Goal: Task Accomplishment & Management: Use online tool/utility

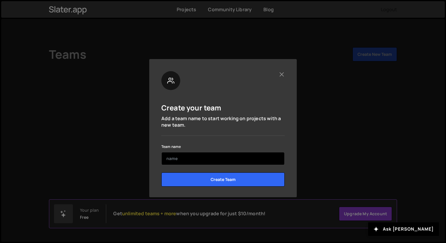
click at [194, 156] on input "text" at bounding box center [222, 158] width 123 height 13
type input "circle S studio"
click at [161, 172] on input "Create Team" at bounding box center [222, 179] width 123 height 14
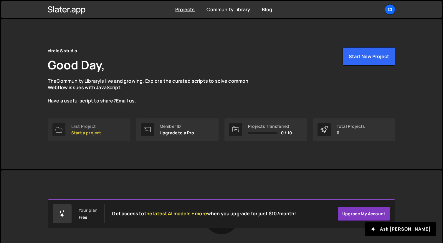
click at [85, 126] on div "Last Project" at bounding box center [86, 126] width 30 height 5
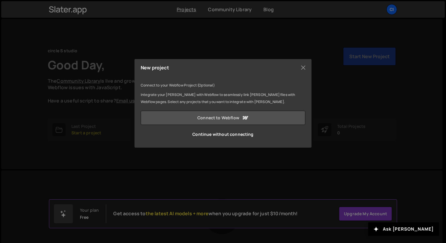
click at [214, 118] on link "Connect to Webflow" at bounding box center [223, 118] width 164 height 14
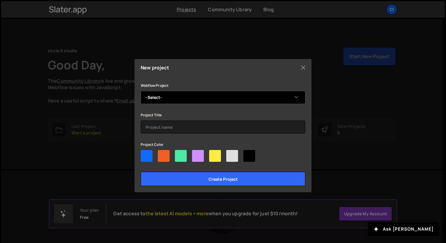
click at [185, 98] on select "-Select- worQ coach VAD Announcement Landing Page Test Template" at bounding box center [223, 97] width 164 height 13
select select "5f84881c2fa433634fb3c5e3"
click at [141, 91] on select "-Select- worQ coach VAD Announcement Landing Page Test Template" at bounding box center [223, 97] width 164 height 13
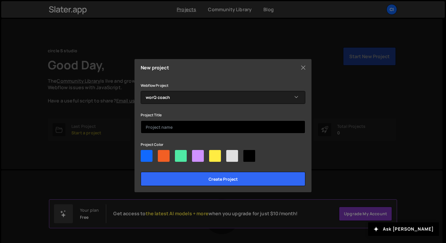
click at [170, 127] on input "text" at bounding box center [223, 126] width 164 height 13
type input "W"
click at [172, 124] on input "worQ coach Test" at bounding box center [223, 126] width 164 height 13
type input "worQ coach"
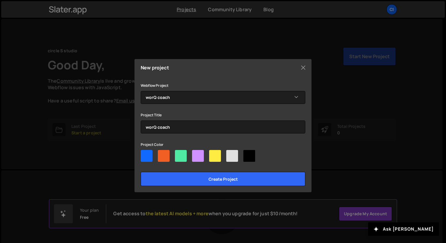
click at [148, 159] on div at bounding box center [147, 156] width 12 height 12
click at [144, 154] on input"] "radio" at bounding box center [143, 152] width 4 height 4
radio input"] "true"
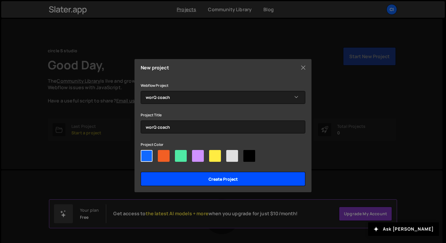
click at [166, 180] on input "Create project" at bounding box center [223, 179] width 164 height 14
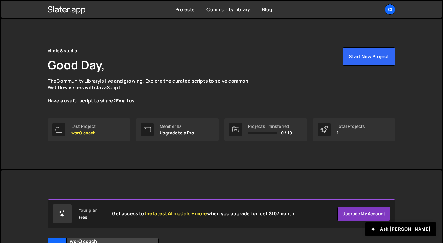
scroll to position [61, 0]
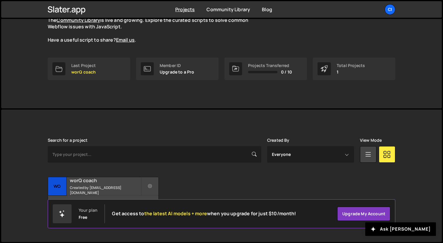
click at [124, 188] on small "Created by info@circlesstudio.com" at bounding box center [105, 190] width 71 height 10
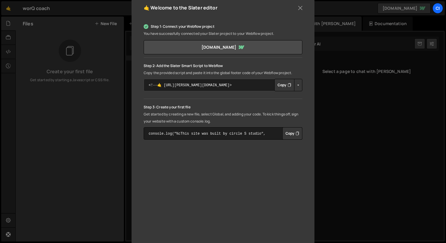
scroll to position [93, 0]
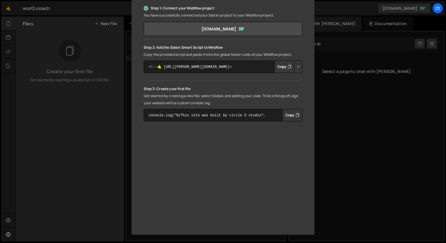
click at [329, 148] on div "🤙 Welcome to the [PERSON_NAME] editor Step 1: Connect your Webflow project You …" at bounding box center [223, 121] width 446 height 243
